Goal: Task Accomplishment & Management: Use online tool/utility

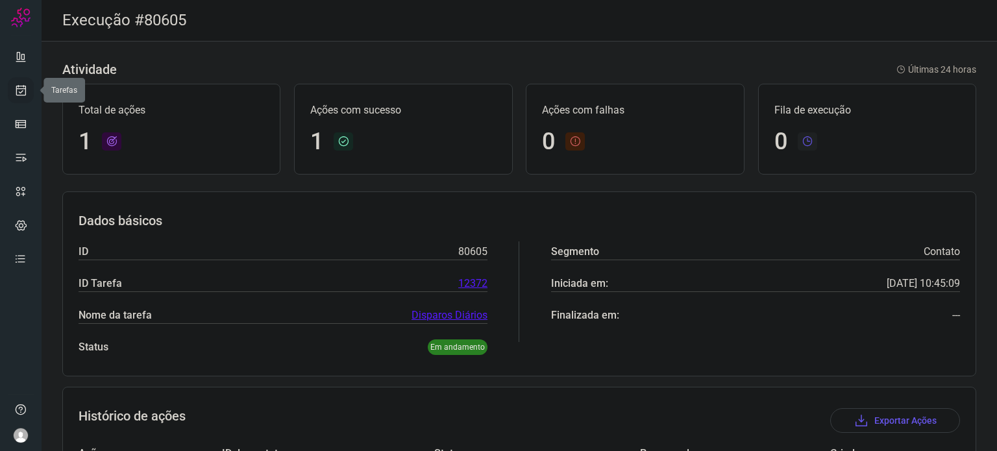
click at [23, 101] on link at bounding box center [21, 90] width 26 height 26
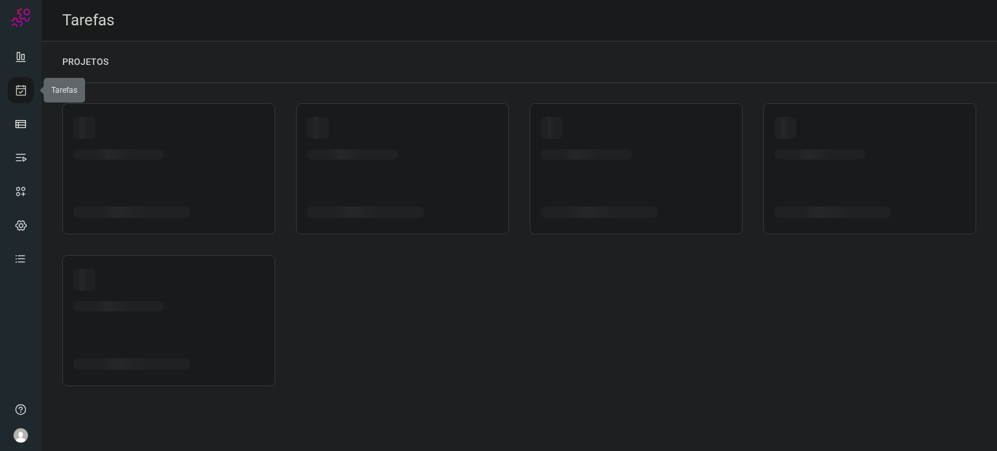
click at [21, 89] on icon at bounding box center [21, 90] width 14 height 13
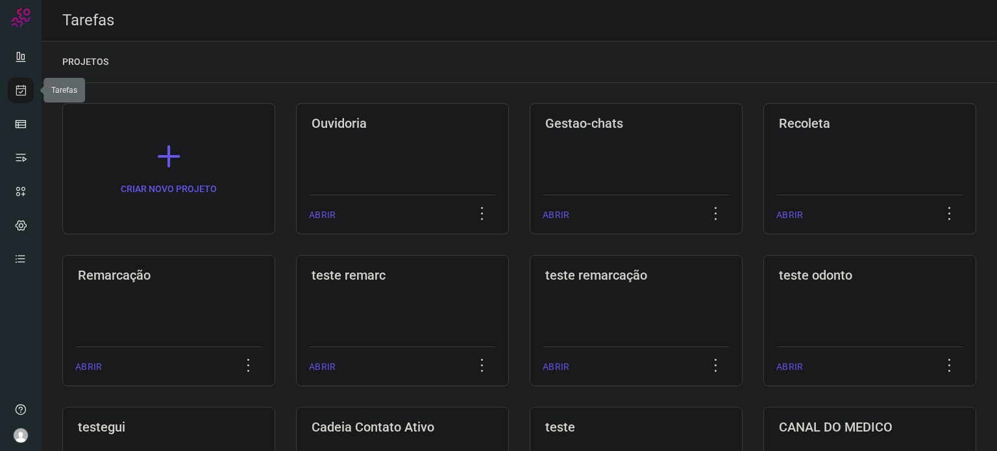
click at [21, 89] on icon at bounding box center [21, 90] width 14 height 13
click at [296, 261] on div "Remarcação ABRIR" at bounding box center [402, 320] width 213 height 131
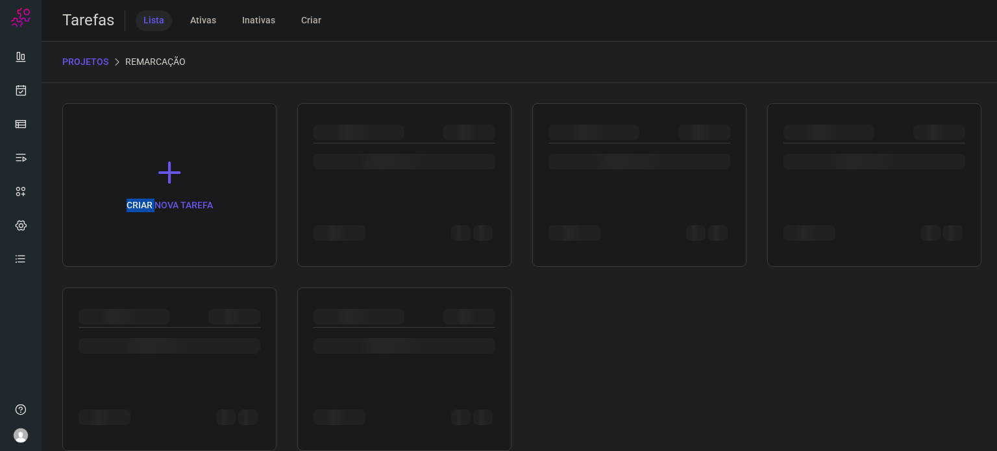
click at [139, 261] on div "CRIAR NOVA TAREFA" at bounding box center [169, 185] width 214 height 164
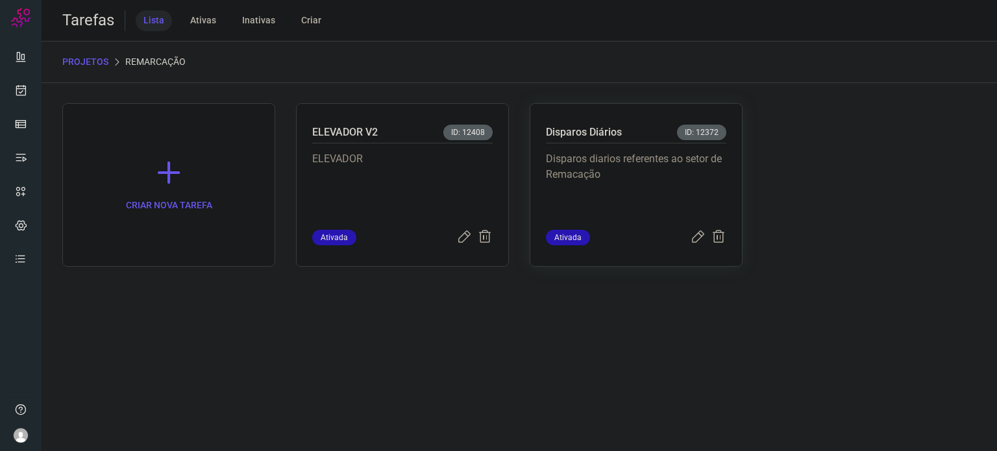
click at [615, 169] on p "Disparos diarios referentes ao setor de Remacação" at bounding box center [636, 183] width 180 height 65
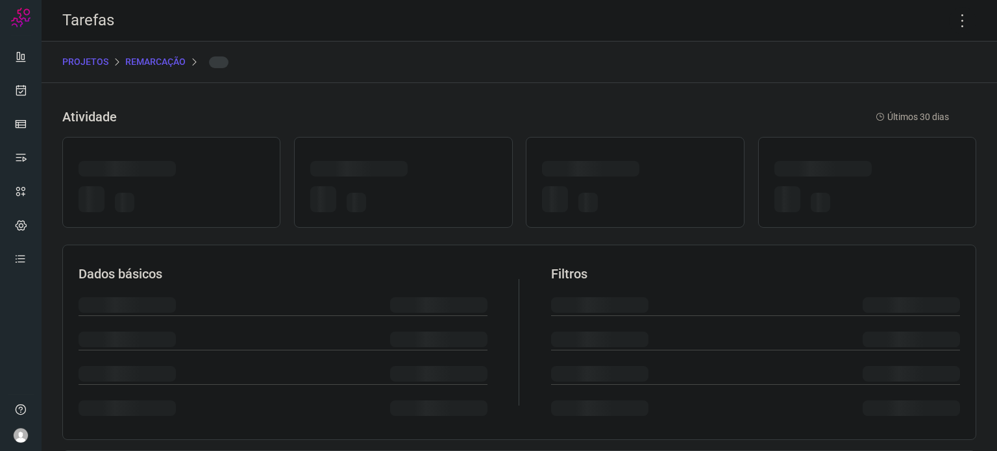
click at [615, 169] on div at bounding box center [590, 169] width 97 height 16
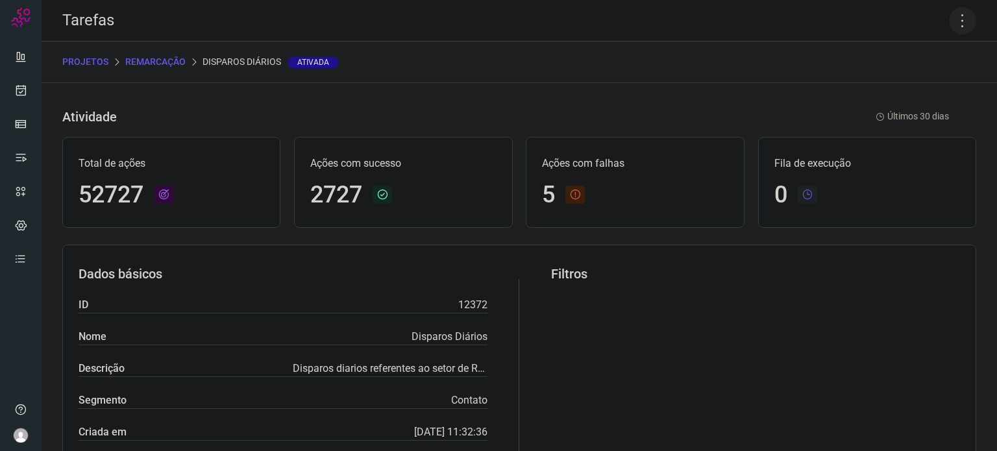
click at [958, 20] on icon at bounding box center [962, 20] width 27 height 27
click at [893, 77] on li "Executar" at bounding box center [906, 85] width 118 height 21
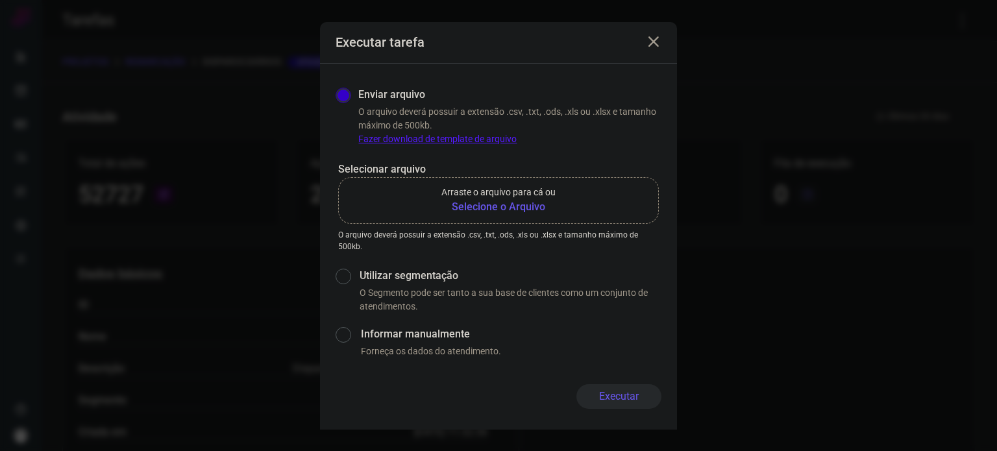
click at [523, 197] on p "Arraste o arquivo para cá ou" at bounding box center [498, 193] width 114 height 14
click at [0, 0] on input "Arraste o arquivo para cá ou Selecione o Arquivo" at bounding box center [0, 0] width 0 height 0
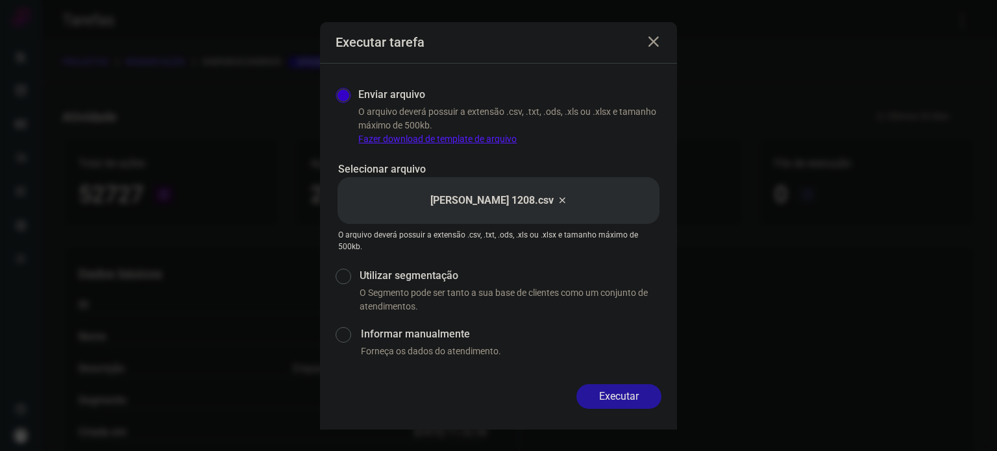
click at [624, 393] on button "Executar" at bounding box center [618, 396] width 85 height 25
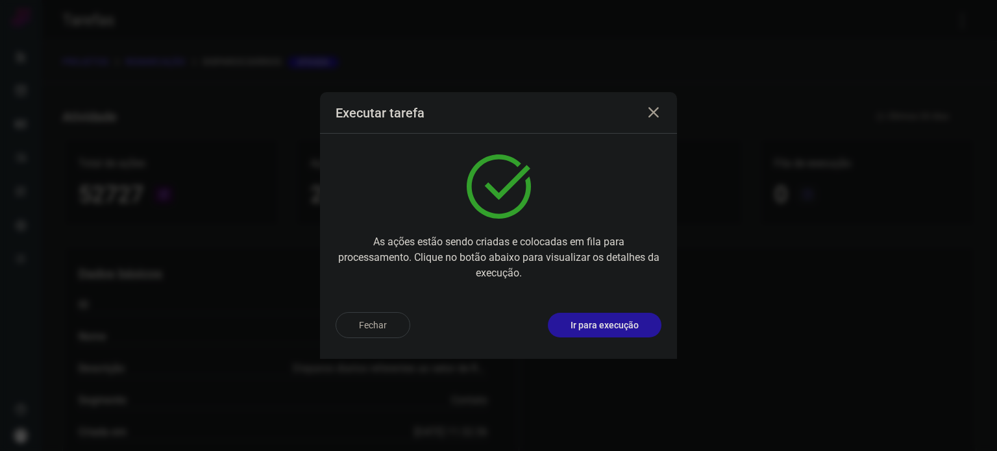
click at [633, 319] on p "Ir para execução" at bounding box center [604, 326] width 68 height 14
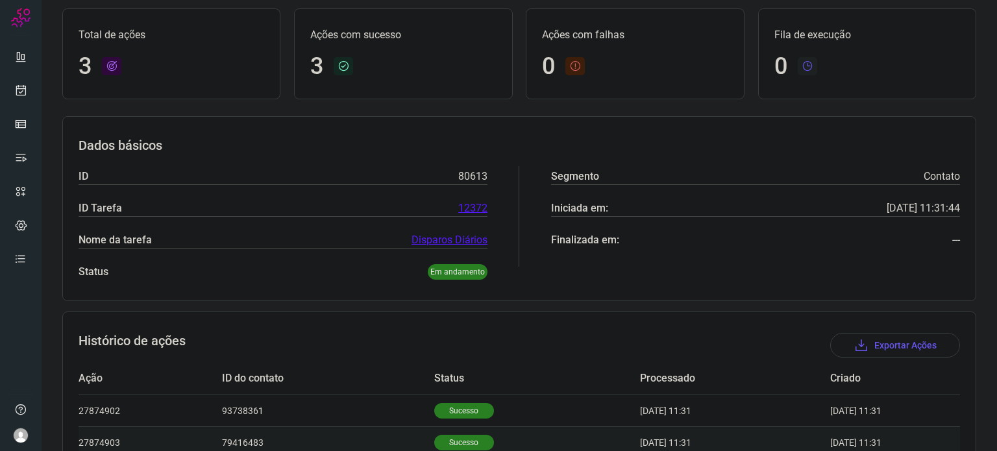
scroll to position [178, 0]
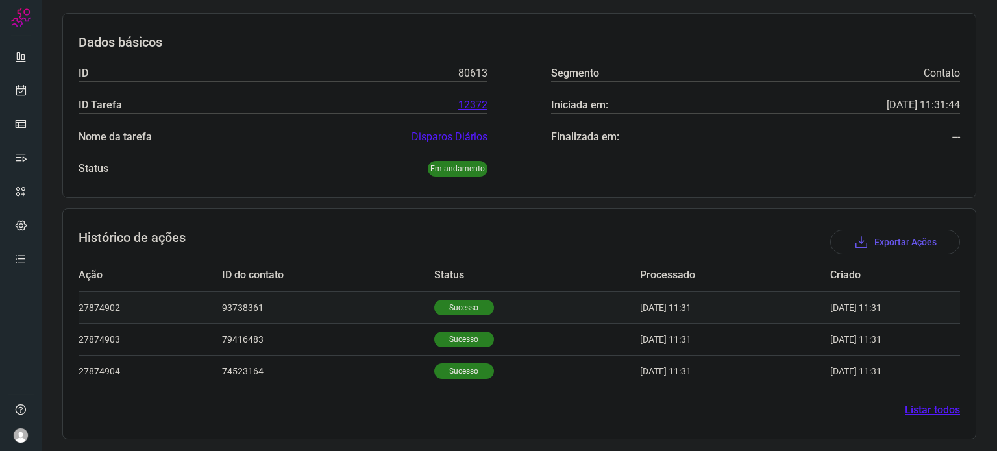
click at [462, 309] on p "Sucesso" at bounding box center [464, 308] width 60 height 16
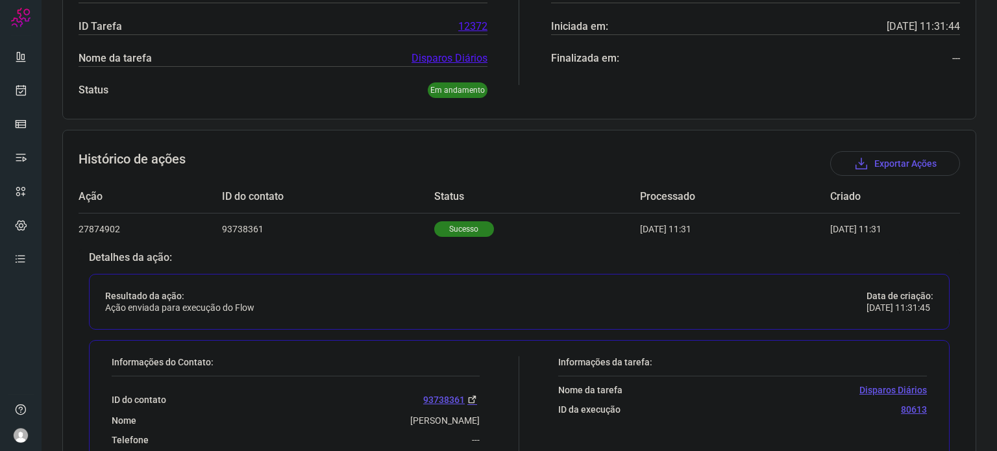
scroll to position [373, 0]
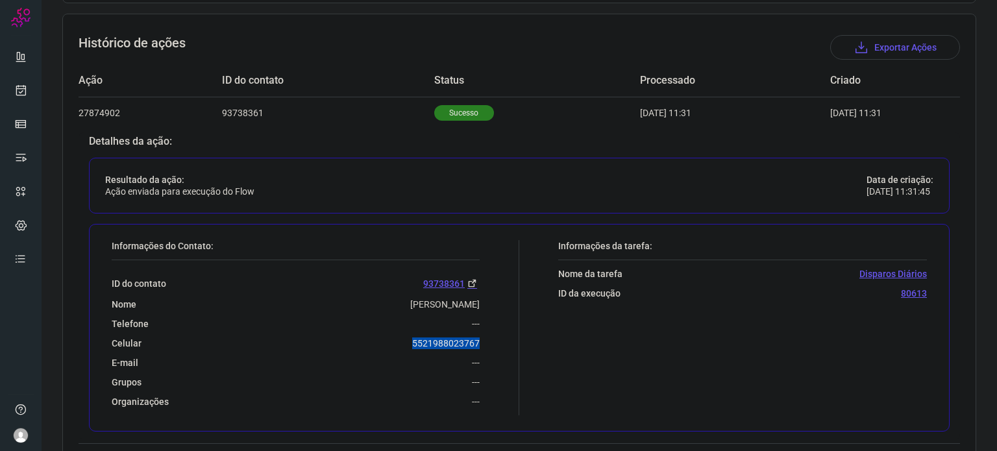
drag, startPoint x: 400, startPoint y: 337, endPoint x: 478, endPoint y: 335, distance: 78.6
click at [478, 335] on div "Informações do Contato: ID do contato 93738361 [GEOGRAPHIC_DATA][PERSON_NAME] T…" at bounding box center [312, 327] width 414 height 175
click at [369, 351] on div "ID do contato 93738361 Nome Lourdes Bento Marques Telefone --- Celular 55219880…" at bounding box center [296, 333] width 368 height 147
drag, startPoint x: 402, startPoint y: 343, endPoint x: 482, endPoint y: 342, distance: 79.8
click at [482, 342] on div "Informações do Contato: ID do contato 93738361 [GEOGRAPHIC_DATA][PERSON_NAME] T…" at bounding box center [312, 327] width 414 height 175
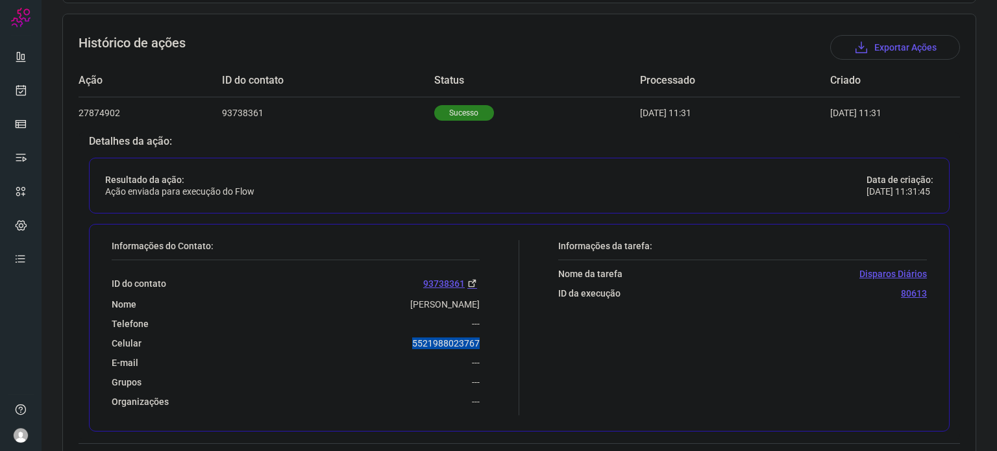
copy p "5521988023767"
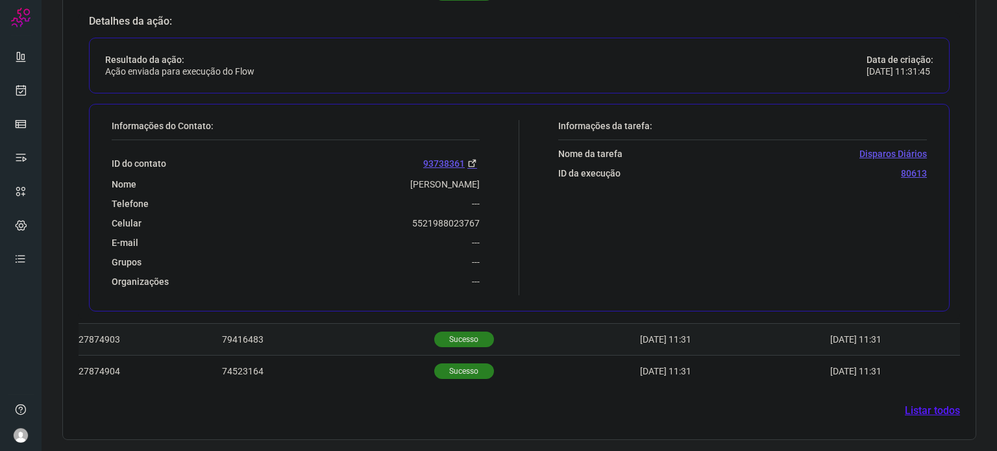
click at [454, 328] on td "Sucesso" at bounding box center [537, 340] width 206 height 32
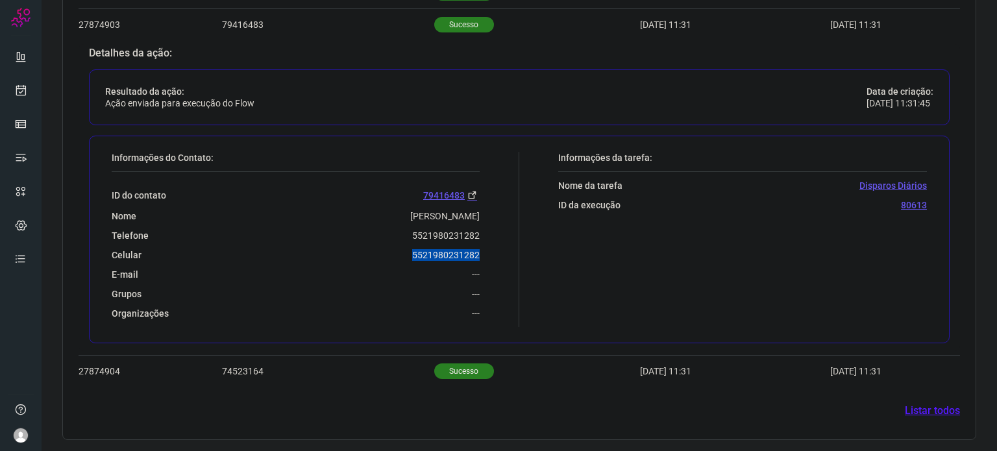
drag, startPoint x: 404, startPoint y: 254, endPoint x: 488, endPoint y: 254, distance: 83.7
click at [488, 254] on div "Informações do Contato: ID do contato 79416483 Nome Giovanna Telefone 552198023…" at bounding box center [312, 239] width 414 height 175
copy p "5521980231282"
click at [470, 371] on p "Sucesso" at bounding box center [464, 371] width 60 height 16
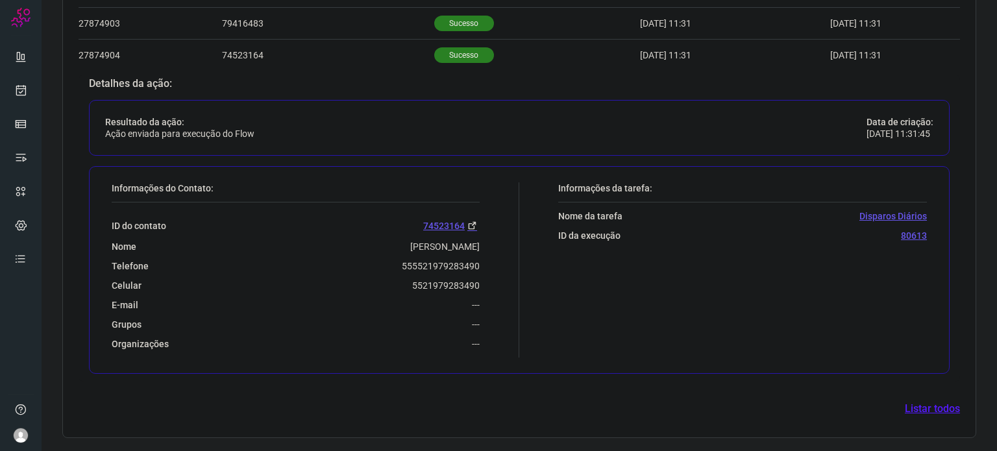
scroll to position [492, 0]
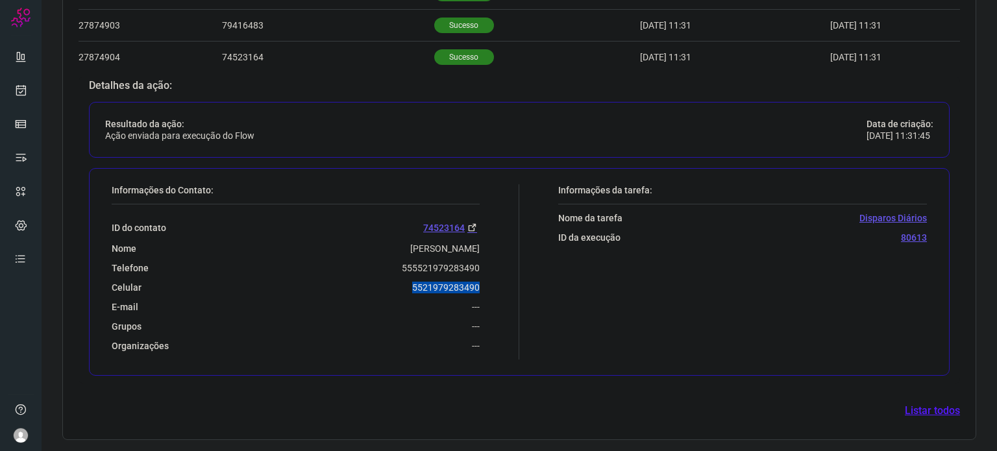
drag, startPoint x: 408, startPoint y: 286, endPoint x: 479, endPoint y: 285, distance: 70.7
click at [479, 285] on div "Informações do Contato: ID do contato 74523164 Nome Marcia Novaes Da Silva Tele…" at bounding box center [312, 271] width 414 height 175
copy p "5521979283490"
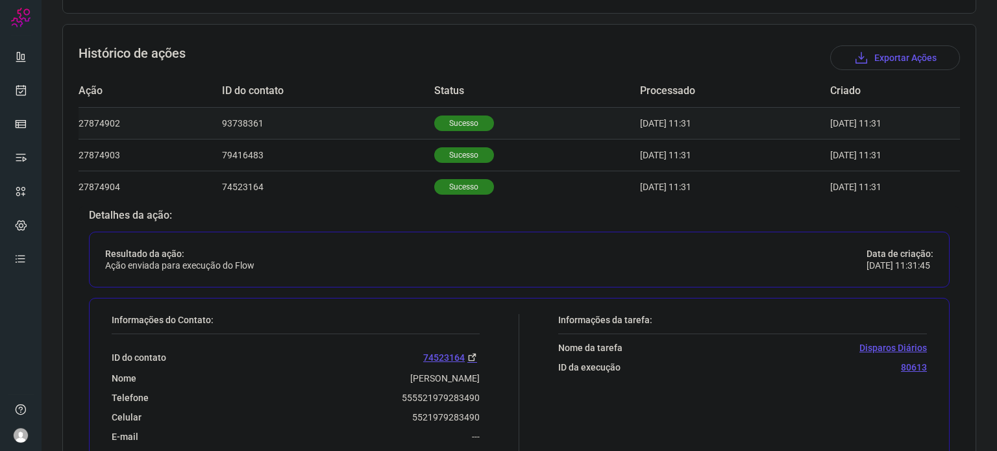
click at [466, 128] on p "Sucesso" at bounding box center [464, 123] width 60 height 16
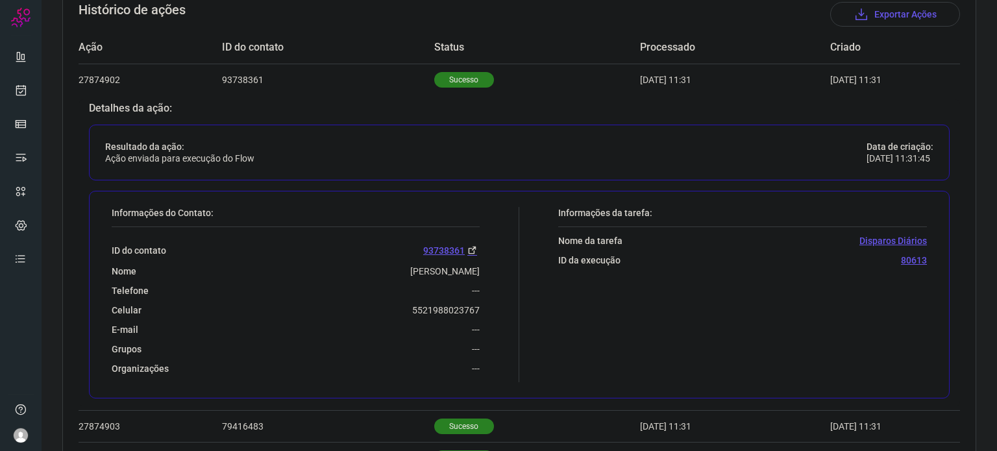
scroll to position [428, 0]
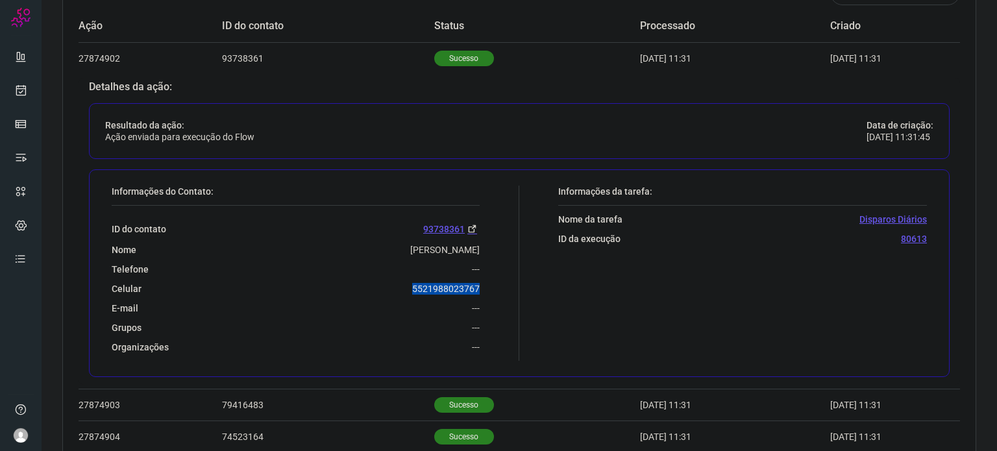
drag, startPoint x: 413, startPoint y: 284, endPoint x: 483, endPoint y: 284, distance: 70.1
click at [483, 284] on div "Informações do Contato: ID do contato 93738361 [GEOGRAPHIC_DATA][PERSON_NAME] T…" at bounding box center [312, 273] width 414 height 175
copy p "5521988023767"
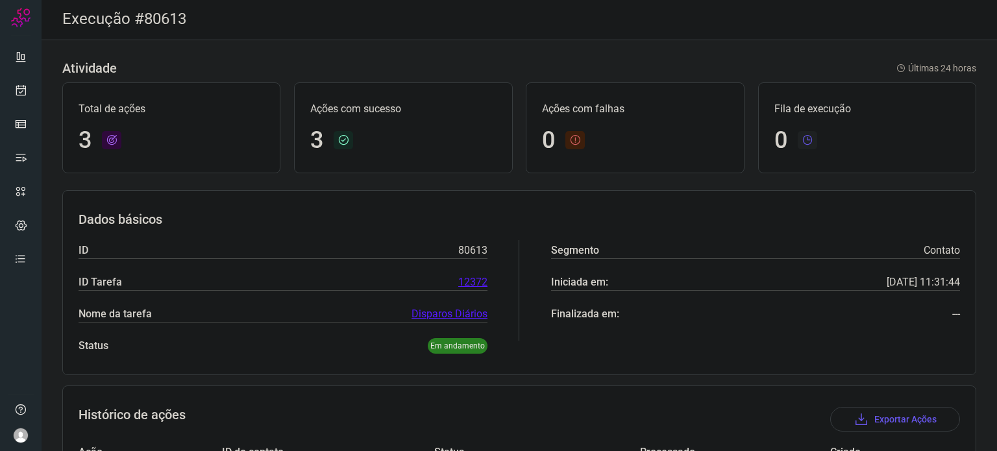
scroll to position [0, 0]
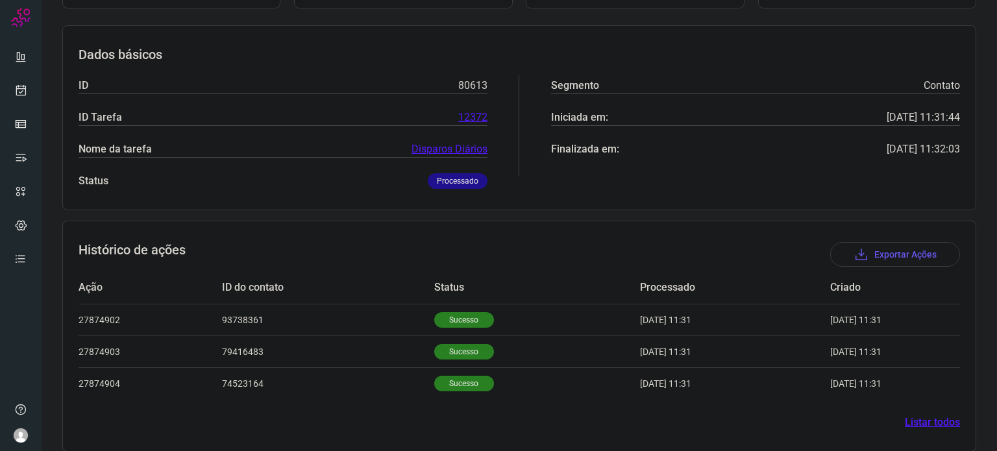
scroll to position [178, 0]
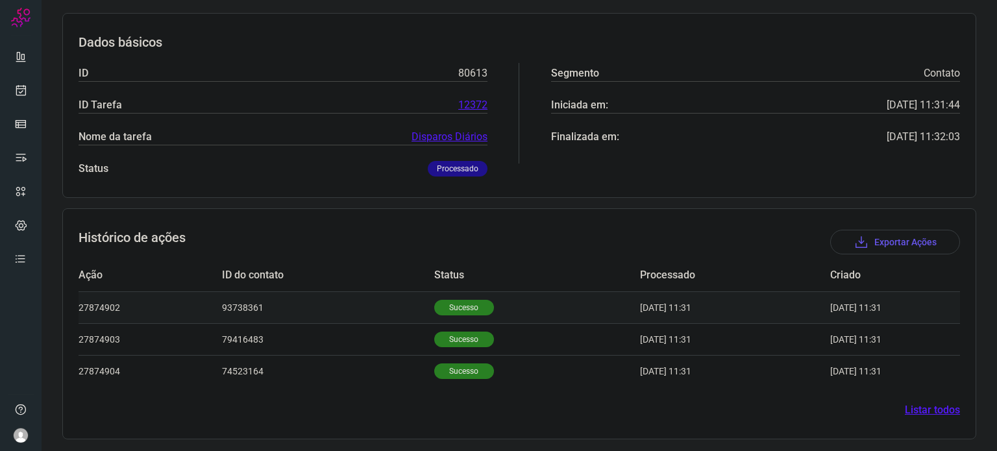
click at [434, 310] on p "Sucesso" at bounding box center [464, 308] width 60 height 16
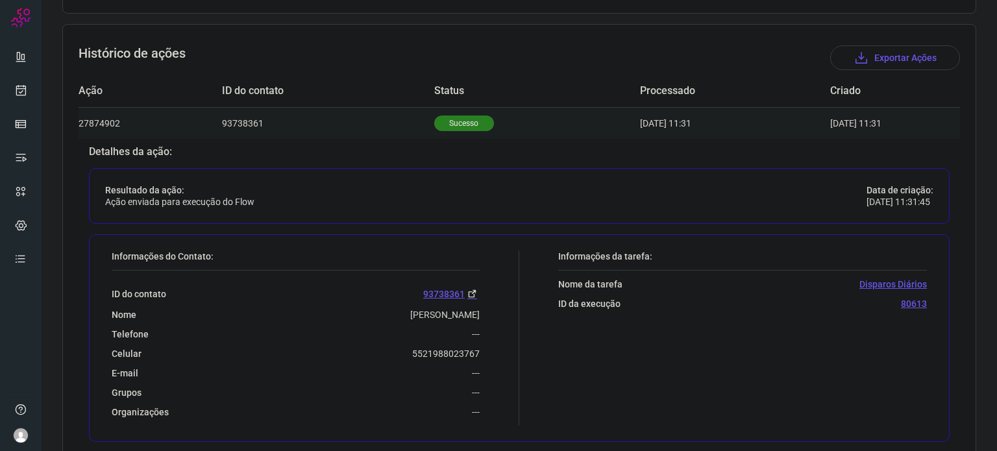
scroll to position [373, 0]
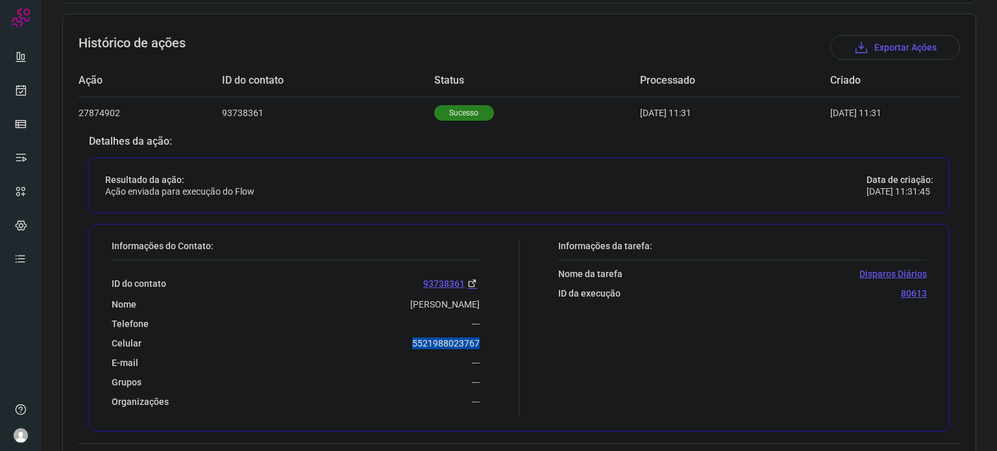
drag, startPoint x: 404, startPoint y: 337, endPoint x: 479, endPoint y: 342, distance: 75.4
click at [479, 342] on div "Informações do Contato: ID do contato 93738361 [GEOGRAPHIC_DATA][PERSON_NAME] T…" at bounding box center [312, 327] width 414 height 175
copy p "5521988023767"
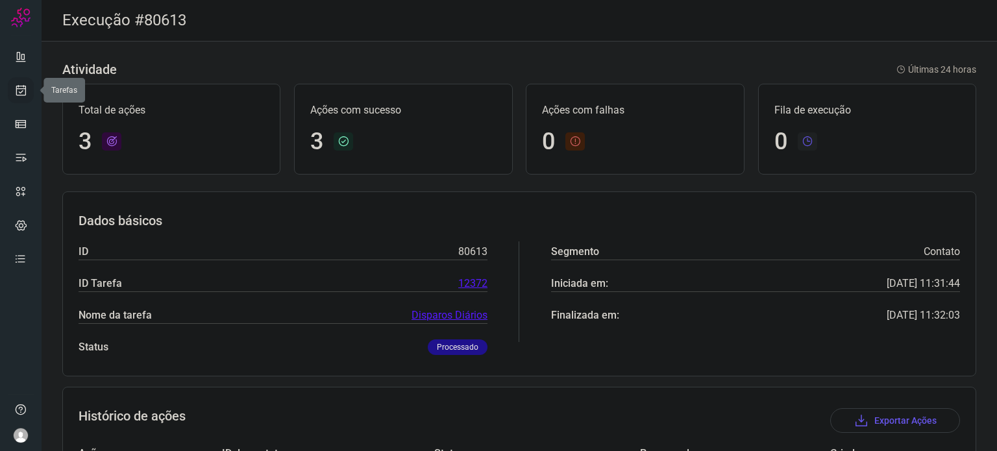
click at [26, 93] on icon at bounding box center [21, 90] width 14 height 13
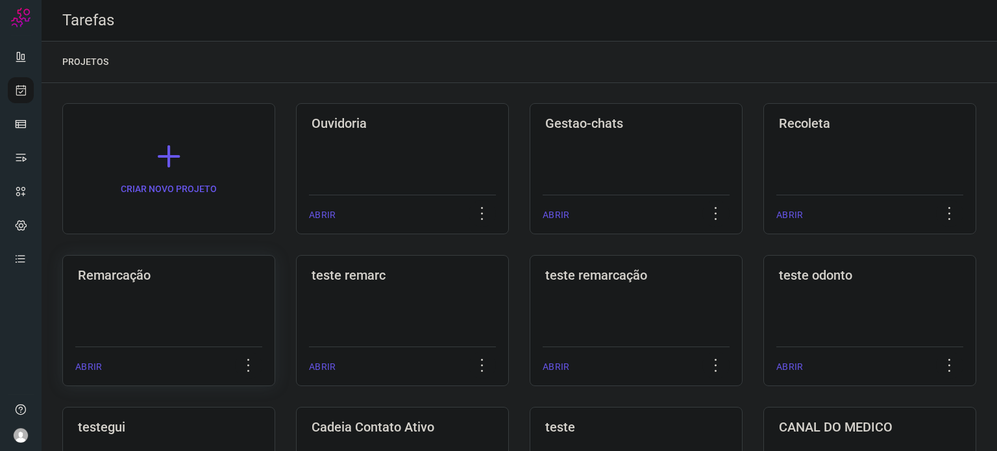
click at [296, 293] on div "Remarcação ABRIR" at bounding box center [402, 320] width 213 height 131
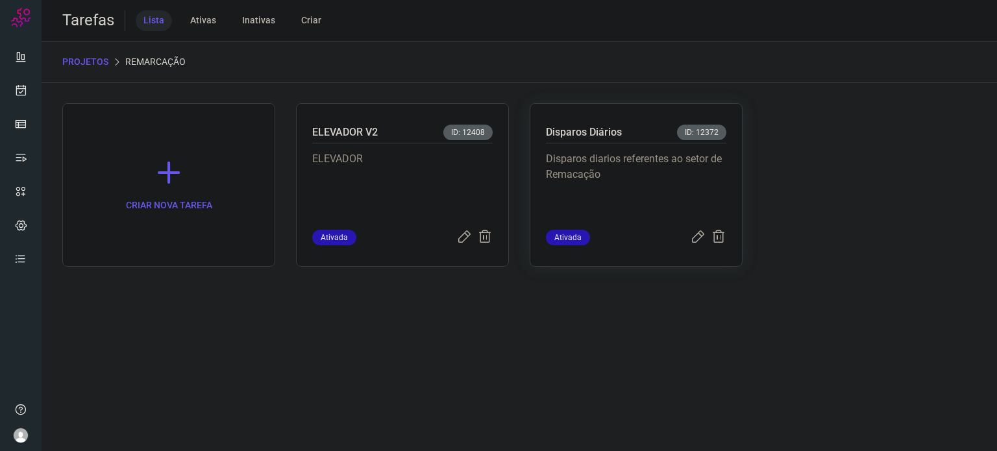
click at [676, 164] on p "Disparos diarios referentes ao setor de Remacação" at bounding box center [636, 183] width 180 height 65
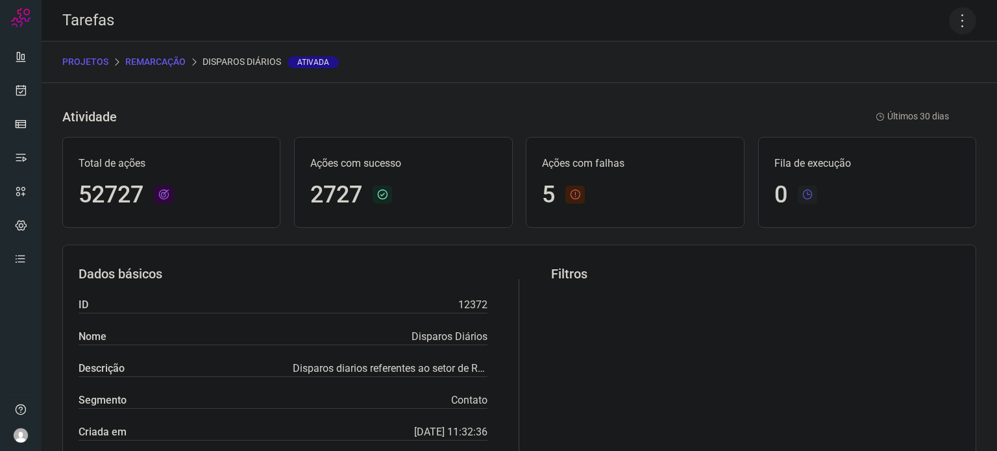
click at [949, 28] on icon at bounding box center [962, 20] width 27 height 27
click at [919, 83] on li "Executar" at bounding box center [906, 85] width 118 height 21
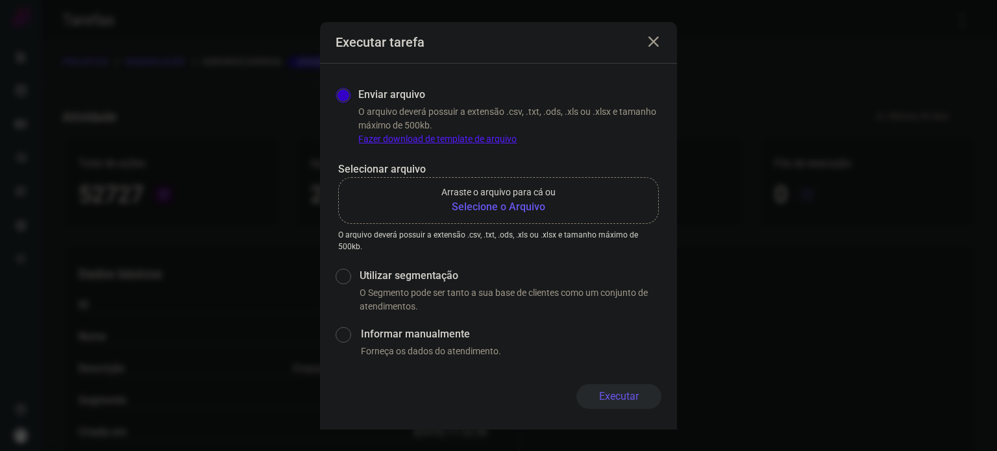
click at [529, 202] on b "Selecione o Arquivo" at bounding box center [498, 207] width 114 height 16
click at [0, 0] on input "Arraste o arquivo para cá ou Selecione o Arquivo" at bounding box center [0, 0] width 0 height 0
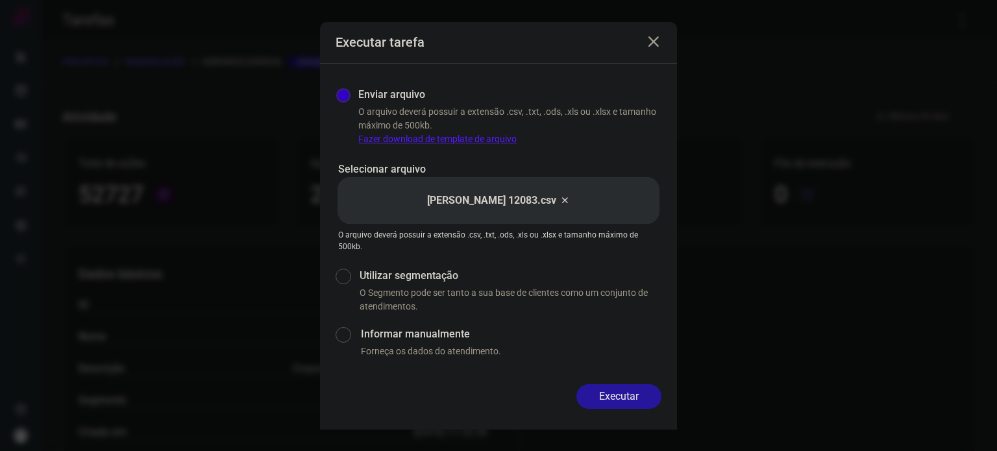
click at [614, 389] on button "Executar" at bounding box center [618, 396] width 85 height 25
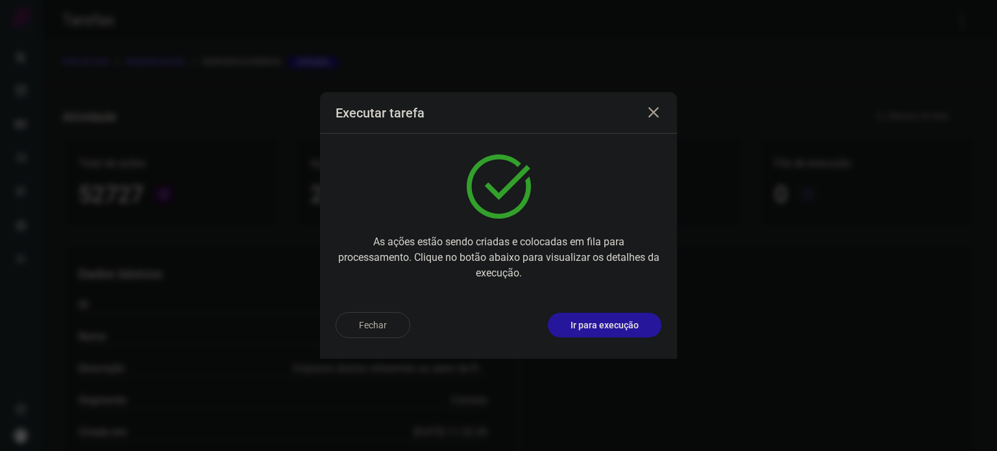
click at [628, 332] on p "Ir para execução" at bounding box center [604, 326] width 68 height 14
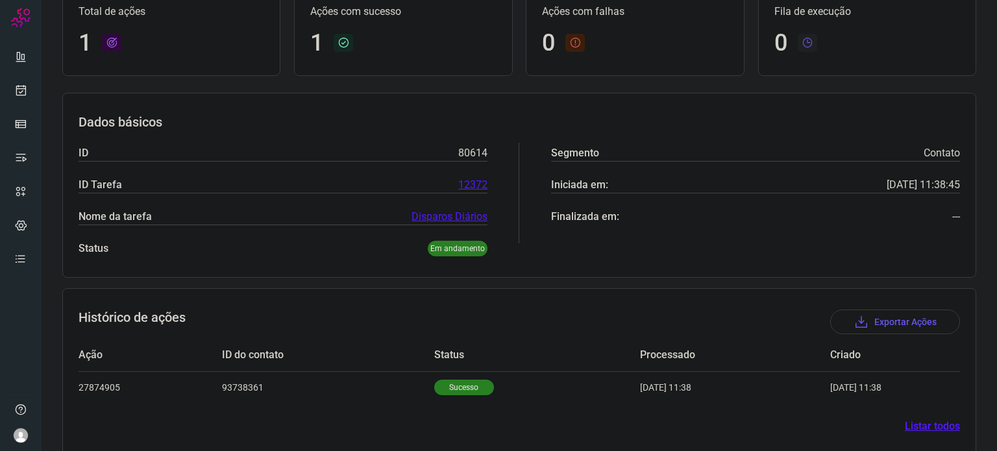
scroll to position [115, 0]
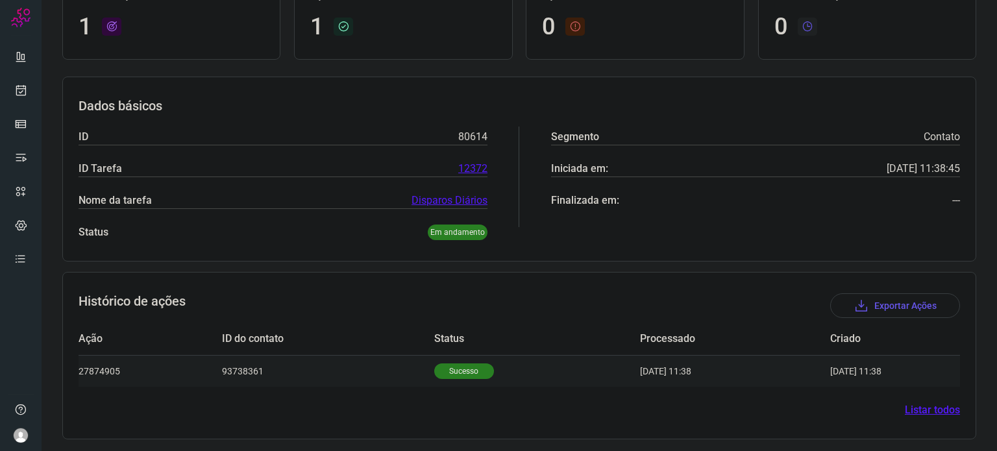
click at [409, 366] on td "93738361" at bounding box center [328, 371] width 212 height 32
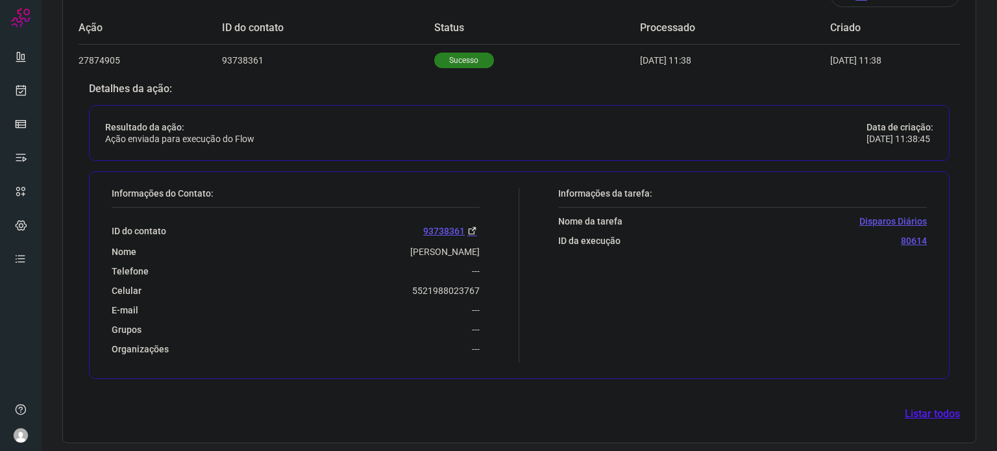
scroll to position [429, 0]
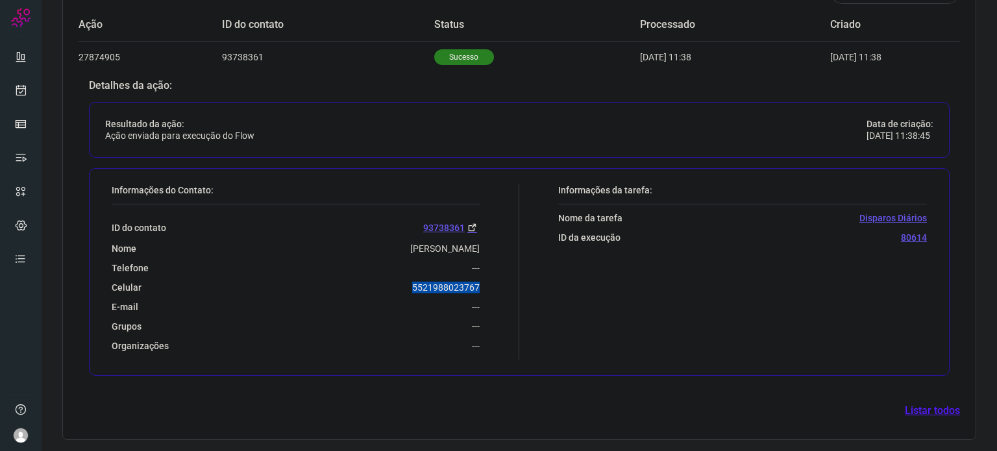
drag, startPoint x: 408, startPoint y: 280, endPoint x: 482, endPoint y: 287, distance: 74.3
click at [482, 287] on div "Informações do Contato: ID do contato 93738361 [GEOGRAPHIC_DATA][PERSON_NAME] T…" at bounding box center [312, 271] width 414 height 175
copy p "5521988023767"
